Goal: Share content: Share content

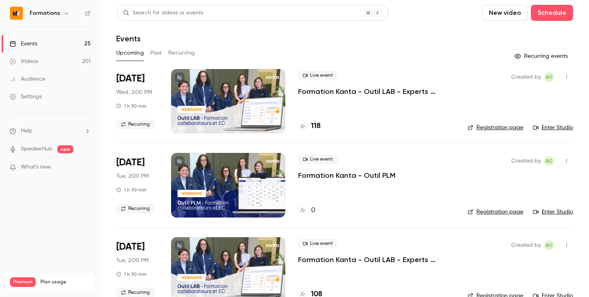
click at [61, 62] on link "Videos 201" at bounding box center [50, 61] width 100 height 18
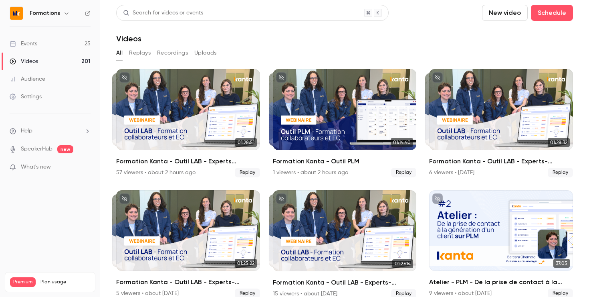
click at [134, 53] on button "Replays" at bounding box center [140, 52] width 22 height 13
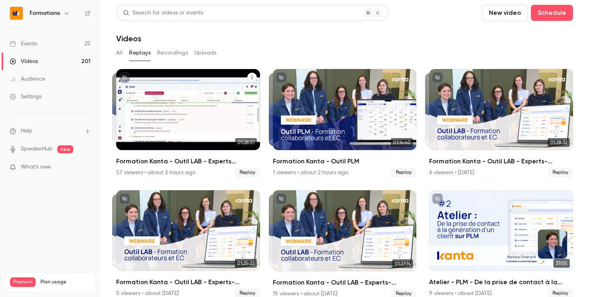
click at [252, 78] on icon "Formation Kanta - Outil LAB - Experts Comptables & Collaborateurs" at bounding box center [252, 77] width 5 height 5
click at [214, 96] on div "Share" at bounding box center [217, 96] width 61 height 8
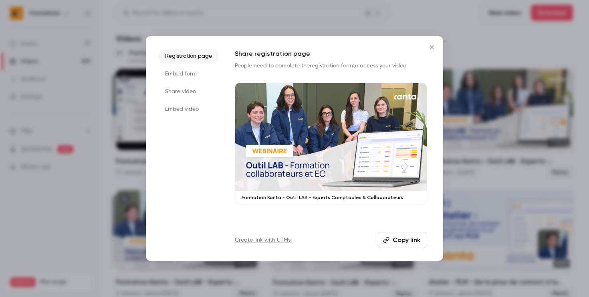
click at [186, 92] on li "Share video" at bounding box center [189, 91] width 60 height 14
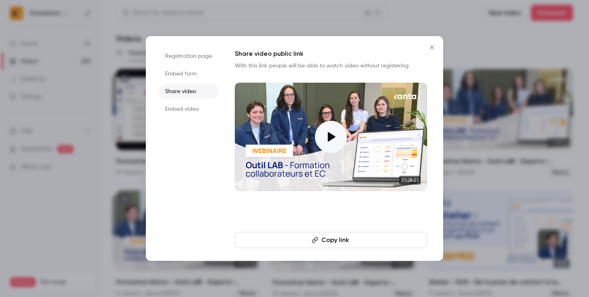
click at [323, 241] on button "Copy link" at bounding box center [331, 240] width 192 height 16
click at [361, 23] on div at bounding box center [294, 148] width 589 height 297
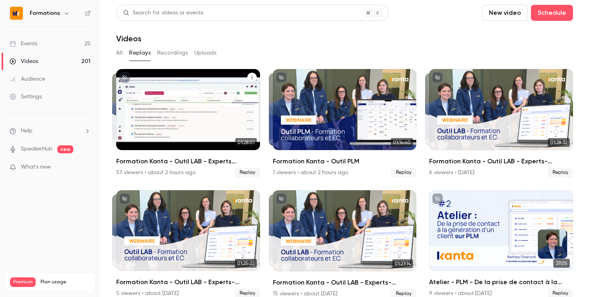
click at [250, 77] on icon "Formation Kanta - Outil LAB - Experts Comptables & Collaborateurs" at bounding box center [252, 77] width 5 height 5
click at [222, 93] on div "Share" at bounding box center [217, 96] width 61 height 8
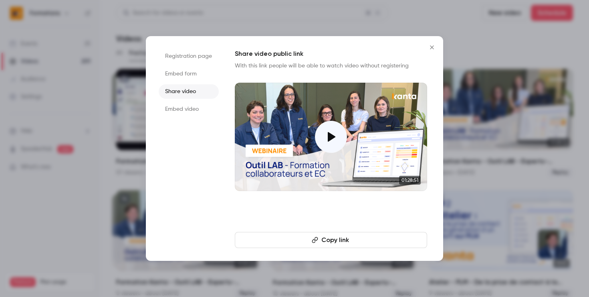
click at [339, 240] on button "Copy link" at bounding box center [331, 240] width 192 height 16
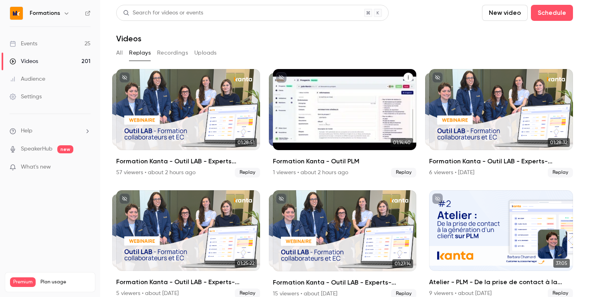
click at [406, 78] on icon "Formation Kanta - Outil PLM" at bounding box center [408, 77] width 5 height 5
click at [361, 97] on div "Share" at bounding box center [371, 96] width 61 height 8
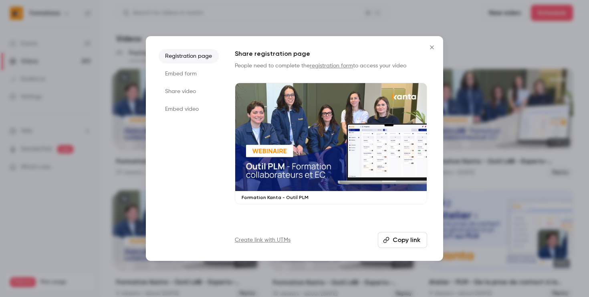
click at [184, 90] on li "Share video" at bounding box center [189, 91] width 60 height 14
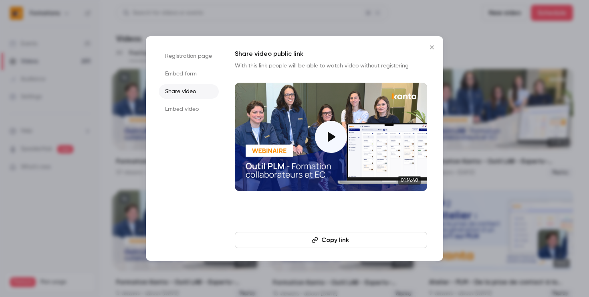
click at [342, 240] on button "Copy link" at bounding box center [331, 240] width 192 height 16
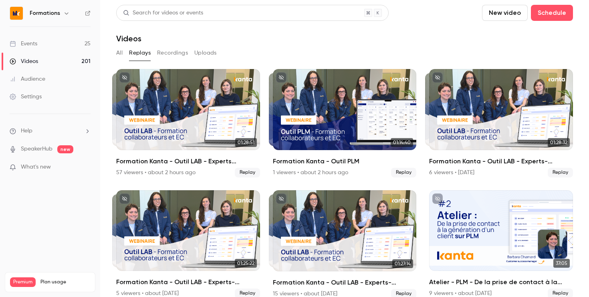
click at [43, 40] on link "Events 25" at bounding box center [50, 44] width 100 height 18
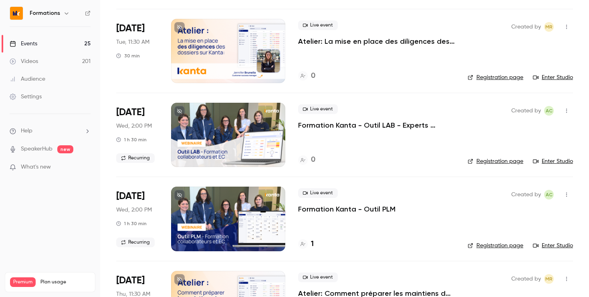
scroll to position [468, 0]
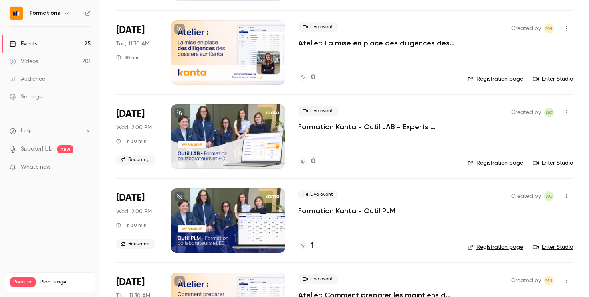
click at [496, 247] on link "Registration page" at bounding box center [496, 247] width 56 height 8
click at [490, 163] on link "Registration page" at bounding box center [496, 163] width 56 height 8
